Goal: Information Seeking & Learning: Understand process/instructions

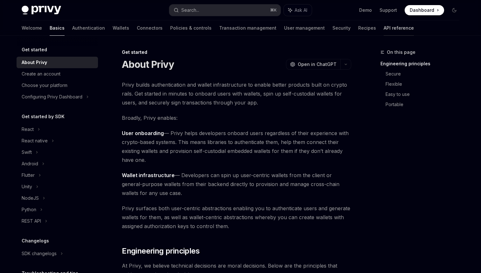
click at [384, 29] on link "API reference" at bounding box center [399, 27] width 30 height 15
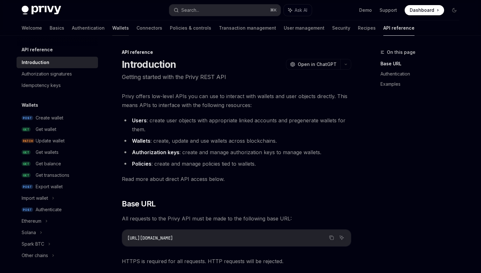
click at [112, 27] on link "Wallets" at bounding box center [120, 27] width 17 height 15
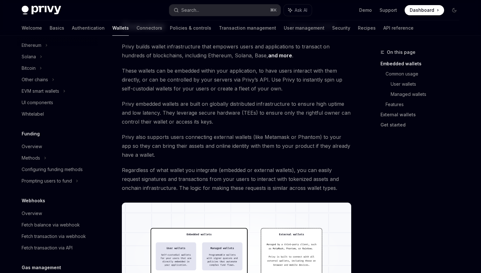
scroll to position [160, 0]
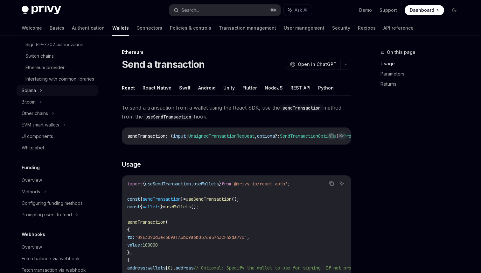
scroll to position [240, 0]
click at [219, 33] on link "Transaction management" at bounding box center [247, 27] width 57 height 15
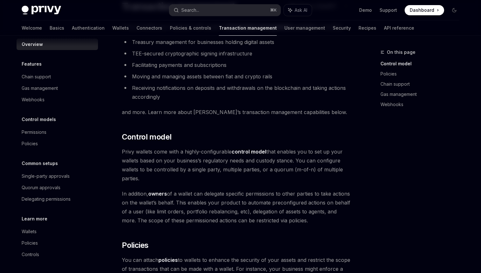
scroll to position [49, 0]
click at [170, 25] on link "Policies & controls" at bounding box center [190, 27] width 41 height 15
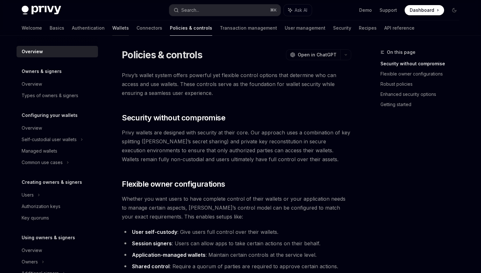
click at [112, 25] on link "Wallets" at bounding box center [120, 27] width 17 height 15
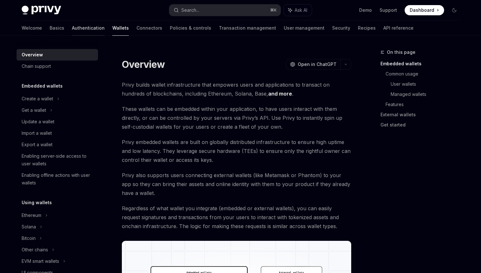
click at [72, 25] on link "Authentication" at bounding box center [88, 27] width 33 height 15
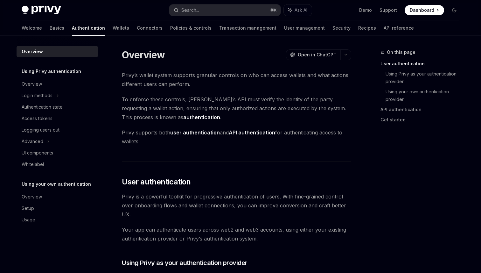
click at [81, 29] on div "Welcome Basics Authentication Wallets Connectors Policies & controls Transactio…" at bounding box center [218, 27] width 392 height 15
click at [50, 29] on link "Basics" at bounding box center [57, 27] width 15 height 15
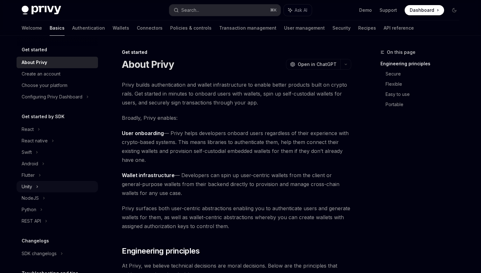
scroll to position [1, 0]
click at [113, 29] on link "Wallets" at bounding box center [121, 27] width 17 height 15
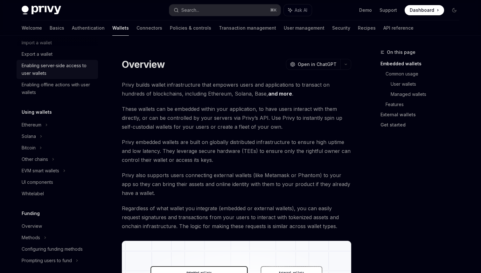
scroll to position [91, 0]
click at [40, 11] on div "Ethereum" at bounding box center [38, 8] width 32 height 8
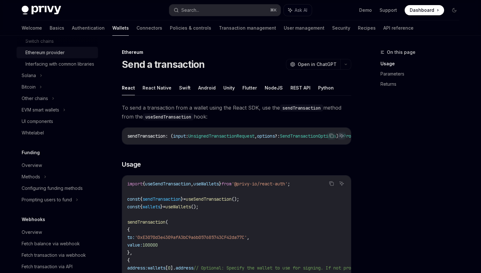
scroll to position [255, 0]
click at [59, 113] on div "EVM smart wallets" at bounding box center [41, 109] width 38 height 8
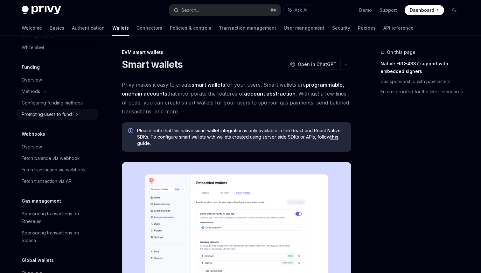
scroll to position [423, 0]
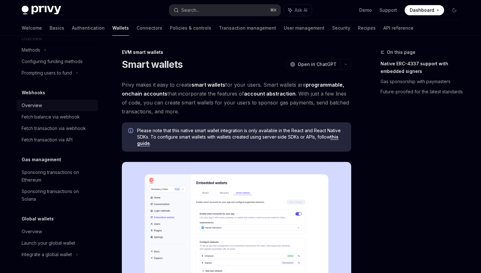
click at [35, 104] on div "Overview" at bounding box center [32, 106] width 20 height 8
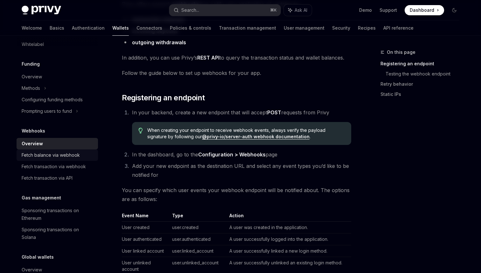
scroll to position [376, 0]
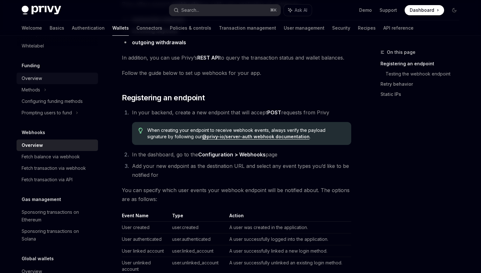
click at [38, 84] on link "Overview" at bounding box center [57, 78] width 81 height 11
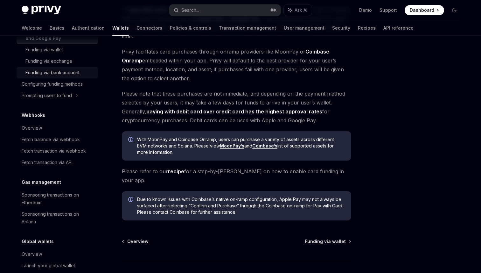
scroll to position [476, 0]
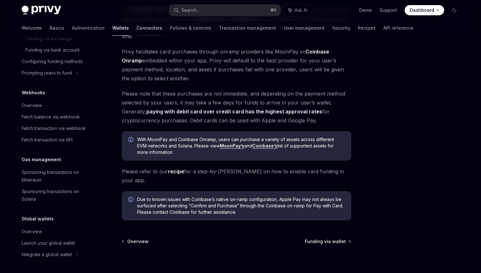
click at [137, 25] on link "Connectors" at bounding box center [150, 27] width 26 height 15
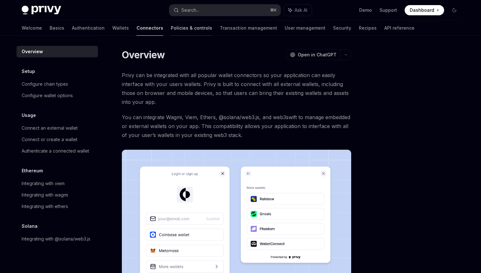
click at [171, 28] on link "Policies & controls" at bounding box center [191, 27] width 41 height 15
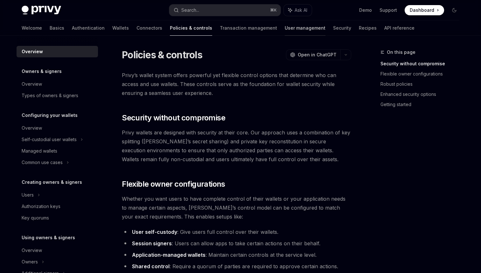
click at [285, 32] on link "User management" at bounding box center [305, 27] width 41 height 15
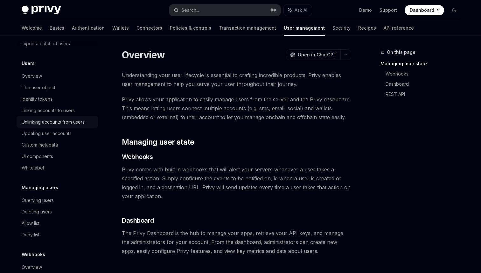
scroll to position [88, 0]
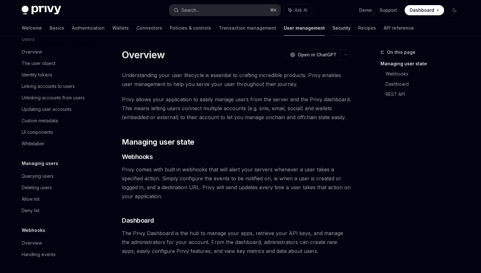
click at [333, 25] on link "Security" at bounding box center [342, 27] width 18 height 15
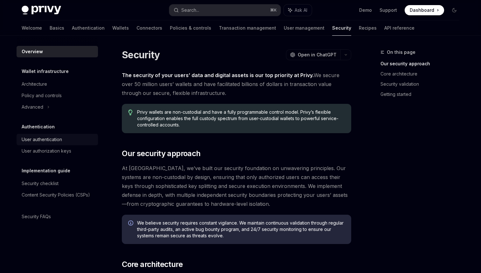
click at [32, 143] on div "User authentication" at bounding box center [42, 140] width 40 height 8
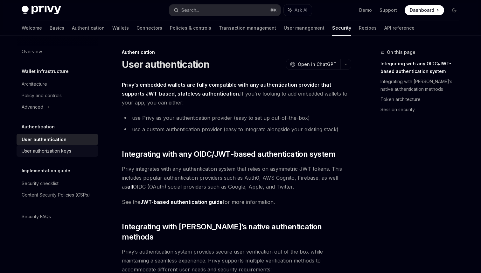
click at [40, 152] on div "User authorization keys" at bounding box center [47, 151] width 50 height 8
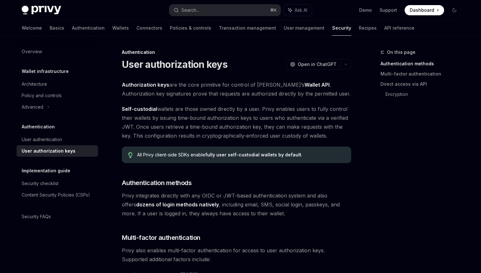
click at [39, 146] on link "User authorization keys" at bounding box center [57, 150] width 81 height 11
click at [359, 27] on link "Recipes" at bounding box center [368, 27] width 18 height 15
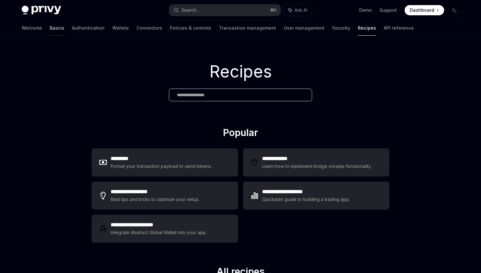
click at [50, 25] on link "Basics" at bounding box center [57, 27] width 15 height 15
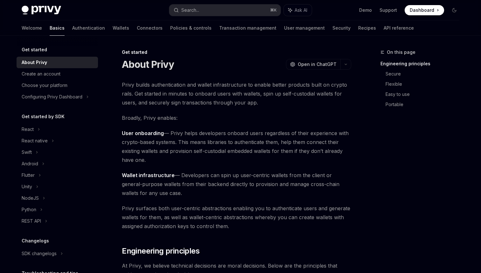
click at [47, 8] on img at bounding box center [41, 10] width 39 height 9
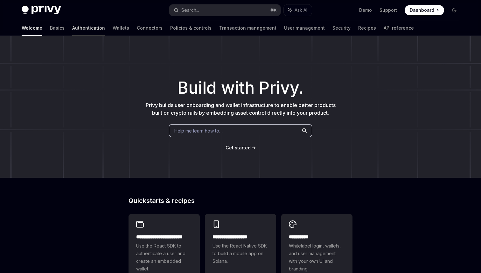
click at [72, 25] on link "Authentication" at bounding box center [88, 27] width 33 height 15
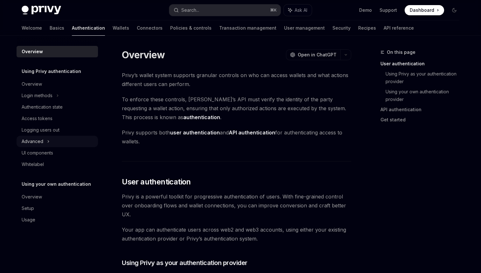
click at [37, 142] on div "Advanced" at bounding box center [33, 141] width 22 height 8
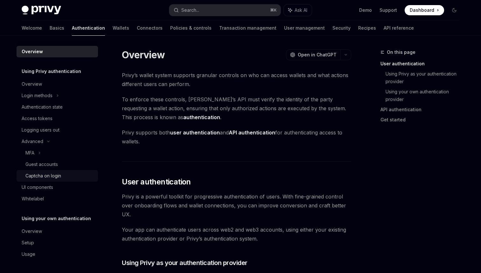
scroll to position [57, 0]
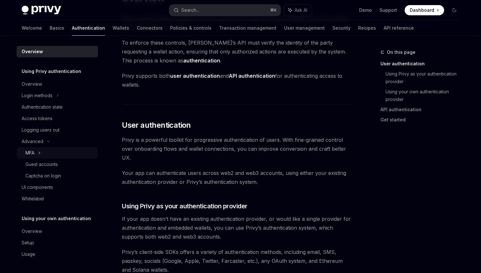
click at [34, 154] on div "MFA" at bounding box center [29, 153] width 9 height 8
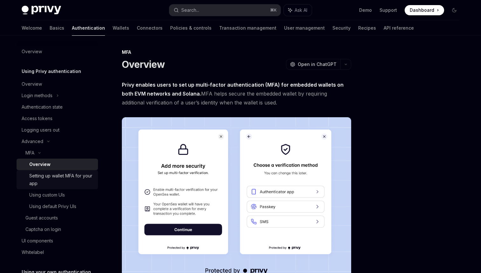
click at [51, 178] on div "Setting up wallet MFA for your app" at bounding box center [61, 179] width 65 height 15
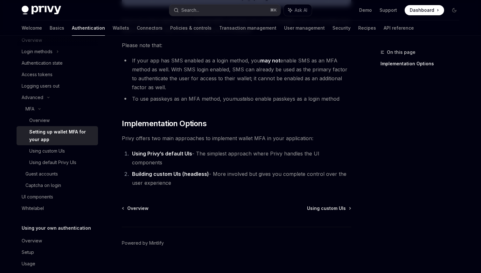
scroll to position [53, 0]
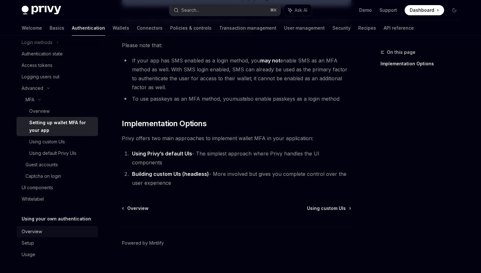
click at [38, 230] on div "Overview" at bounding box center [32, 232] width 20 height 8
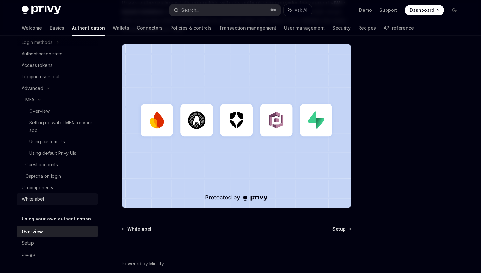
scroll to position [180, 0]
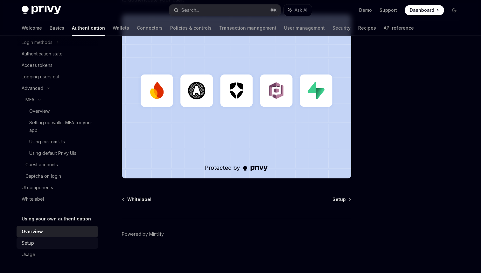
click at [40, 244] on div "Setup" at bounding box center [58, 243] width 73 height 8
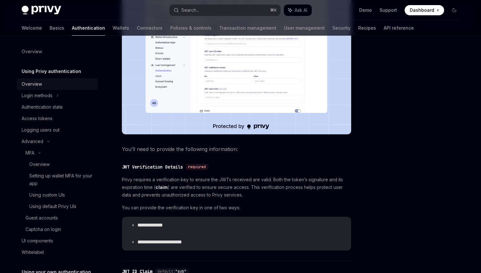
click at [38, 79] on link "Overview" at bounding box center [57, 83] width 81 height 11
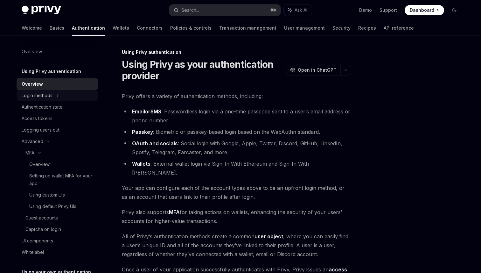
click at [41, 95] on div "Login methods" at bounding box center [37, 96] width 31 height 8
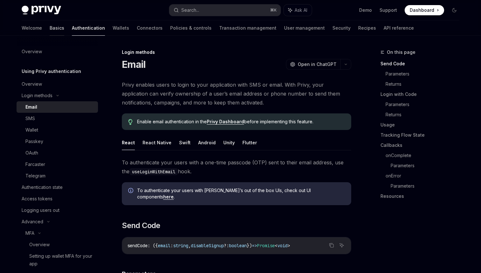
click at [50, 31] on link "Basics" at bounding box center [57, 27] width 15 height 15
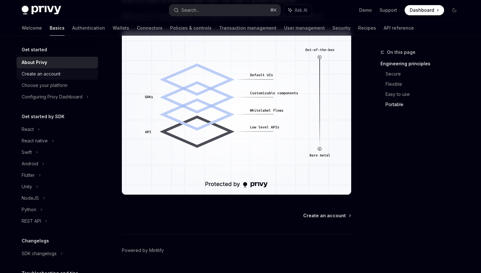
scroll to position [543, 0]
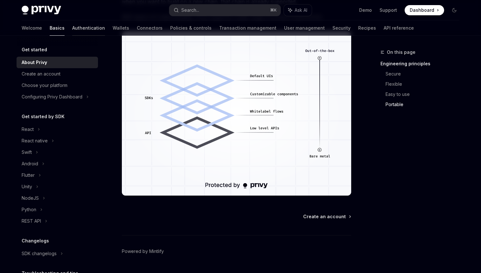
click at [72, 30] on link "Authentication" at bounding box center [88, 27] width 33 height 15
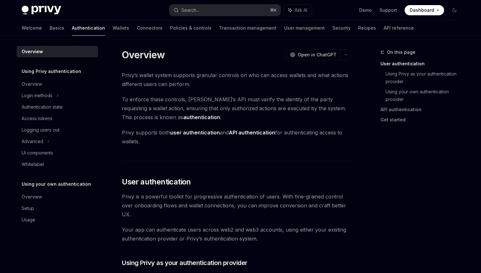
click at [81, 30] on div "Welcome Basics Authentication Wallets Connectors Policies & controls Transactio…" at bounding box center [218, 27] width 392 height 15
click at [113, 30] on link "Wallets" at bounding box center [121, 27] width 17 height 15
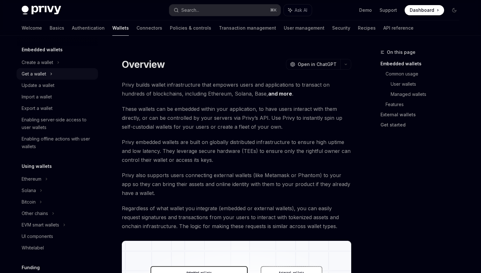
scroll to position [36, 0]
click at [55, 142] on div "Enabling offline actions with user wallets" at bounding box center [58, 142] width 73 height 15
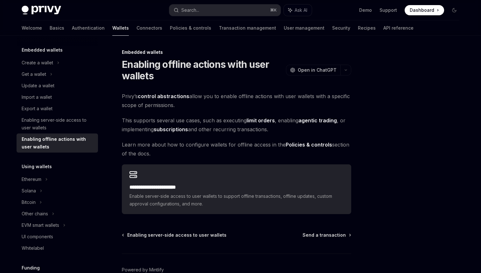
scroll to position [36, 0]
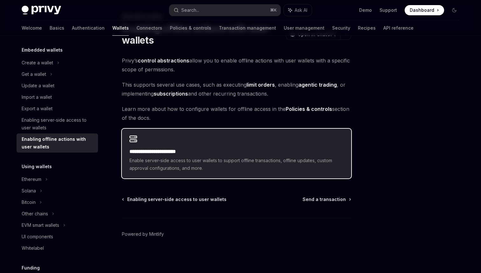
click at [236, 155] on div "**********" at bounding box center [237, 160] width 214 height 24
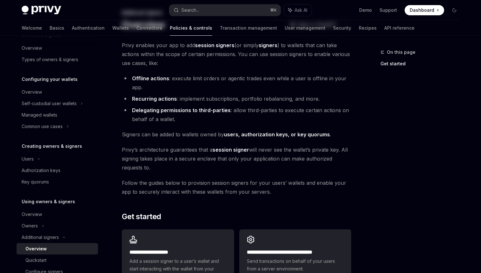
scroll to position [40, 0]
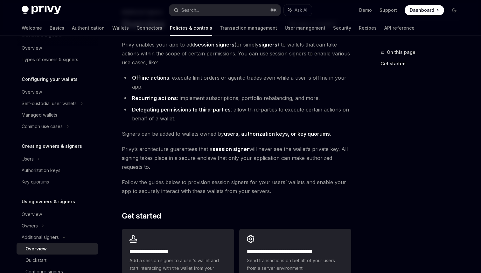
click at [257, 107] on li "Delegating permissions to third-parties : allow third-parties to execute certai…" at bounding box center [236, 114] width 229 height 18
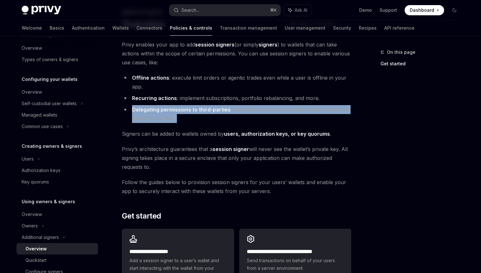
click at [257, 107] on li "Delegating permissions to third-parties : allow third-parties to execute certai…" at bounding box center [236, 114] width 229 height 18
click at [257, 132] on link "users, authorization keys, or key quorums" at bounding box center [277, 133] width 106 height 7
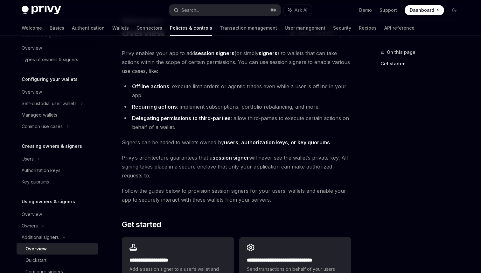
scroll to position [32, 0]
click at [199, 116] on strong "Delegating permissions to third-parties" at bounding box center [181, 117] width 99 height 6
click at [245, 148] on div "**********" at bounding box center [236, 172] width 229 height 248
click at [259, 162] on span "[PERSON_NAME]’s architecture guarantees that a session signer will never see th…" at bounding box center [236, 165] width 229 height 27
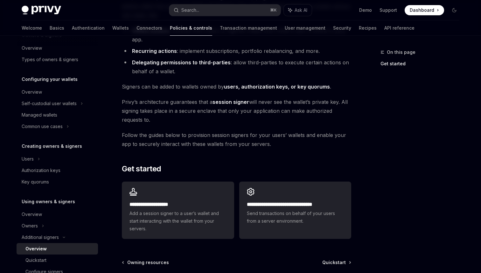
scroll to position [87, 0]
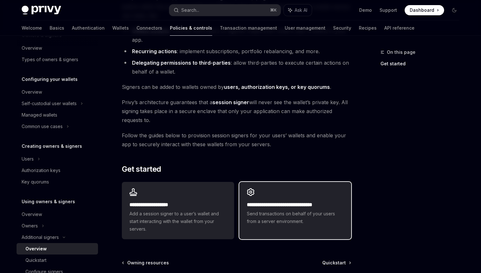
click at [287, 233] on link "**********" at bounding box center [295, 210] width 112 height 57
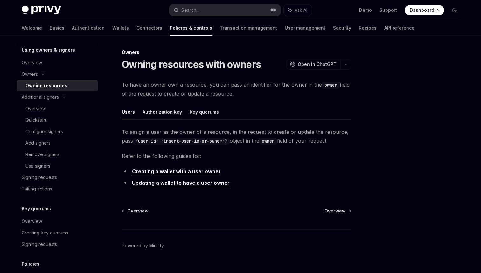
click at [167, 112] on button "Authorization key" at bounding box center [162, 111] width 39 height 15
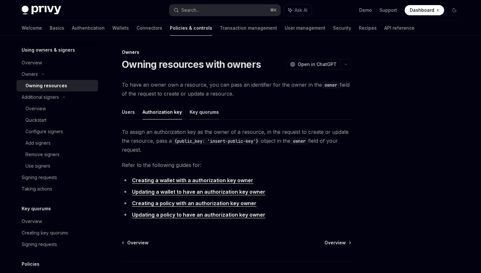
click at [191, 112] on button "Key quorums" at bounding box center [204, 111] width 29 height 15
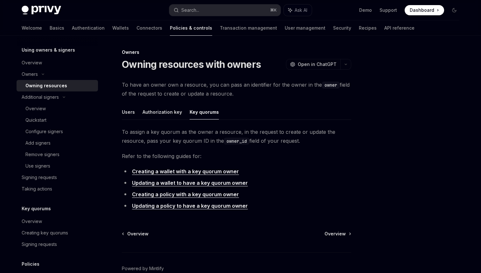
click at [140, 109] on ul "Users Authorization key Key quorums" at bounding box center [236, 111] width 229 height 15
click at [50, 178] on div "Signing requests" at bounding box center [39, 177] width 35 height 8
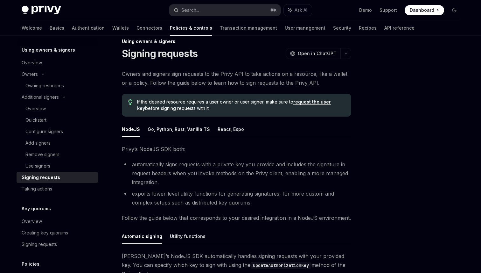
scroll to position [10, 0]
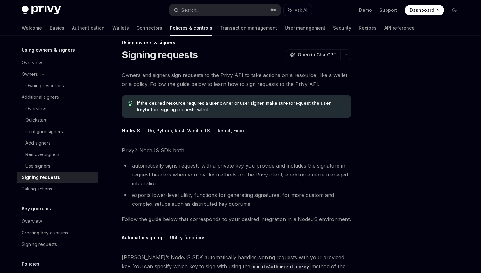
click at [166, 136] on button "Go, Python, Rust, Vanilla TS" at bounding box center [179, 130] width 62 height 15
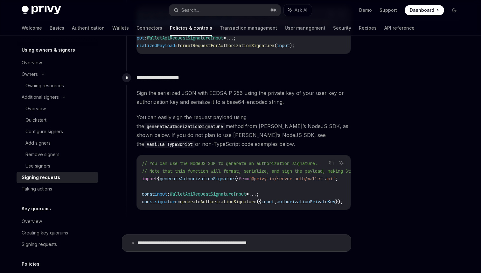
scroll to position [600, 0]
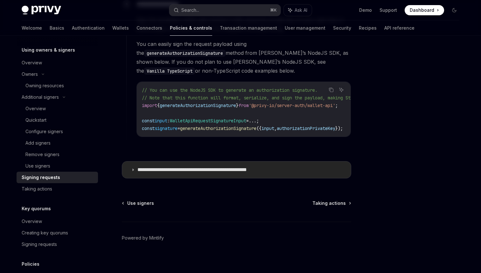
click at [152, 171] on summary "**********" at bounding box center [236, 169] width 229 height 17
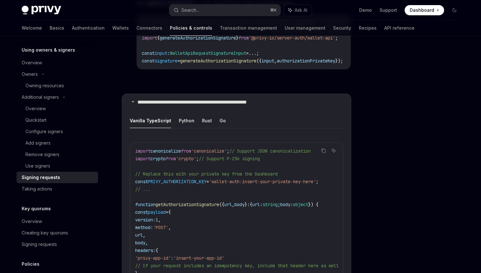
scroll to position [669, 0]
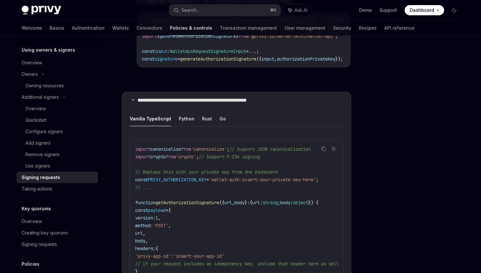
click at [220, 119] on button "Go" at bounding box center [223, 118] width 6 height 15
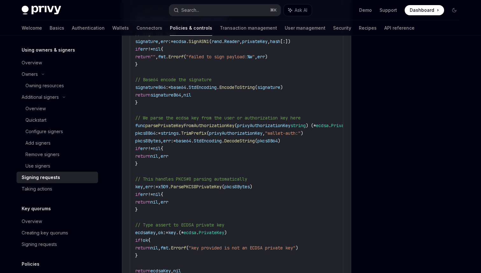
scroll to position [1150, 0]
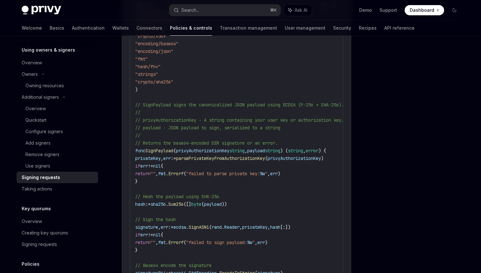
scroll to position [978, 0]
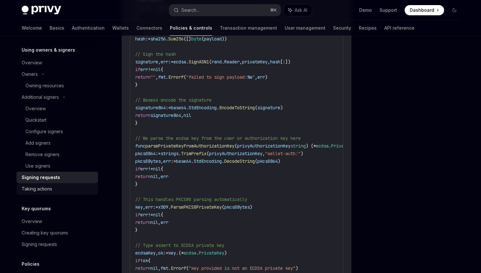
click at [44, 184] on link "Taking actions" at bounding box center [57, 188] width 81 height 11
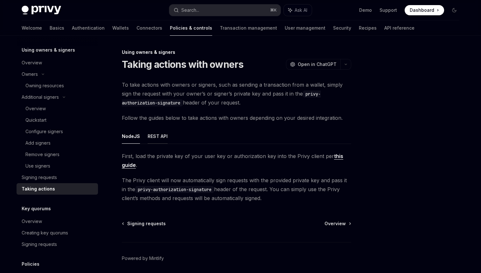
click at [156, 133] on button "REST API" at bounding box center [158, 136] width 20 height 15
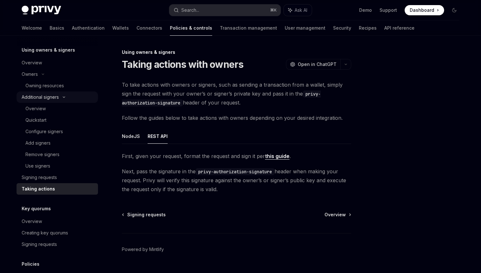
click at [45, 98] on div "Additional signers" at bounding box center [40, 97] width 37 height 8
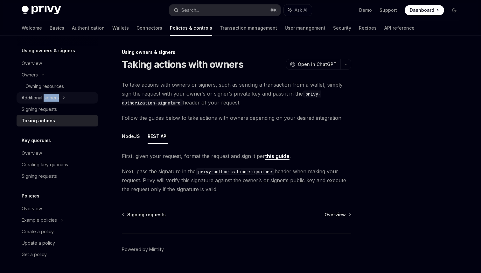
click at [45, 98] on div "Additional signers" at bounding box center [40, 98] width 37 height 8
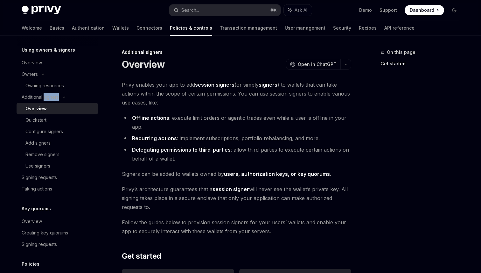
click at [52, 106] on div "Overview" at bounding box center [59, 109] width 69 height 8
click at [43, 86] on div "Owning resources" at bounding box center [44, 86] width 39 height 8
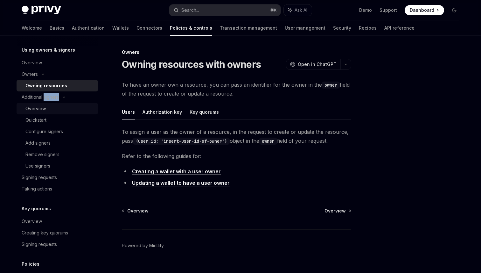
click at [47, 113] on link "Overview" at bounding box center [57, 108] width 81 height 11
type textarea "*"
